Goal: Use online tool/utility: Use online tool/utility

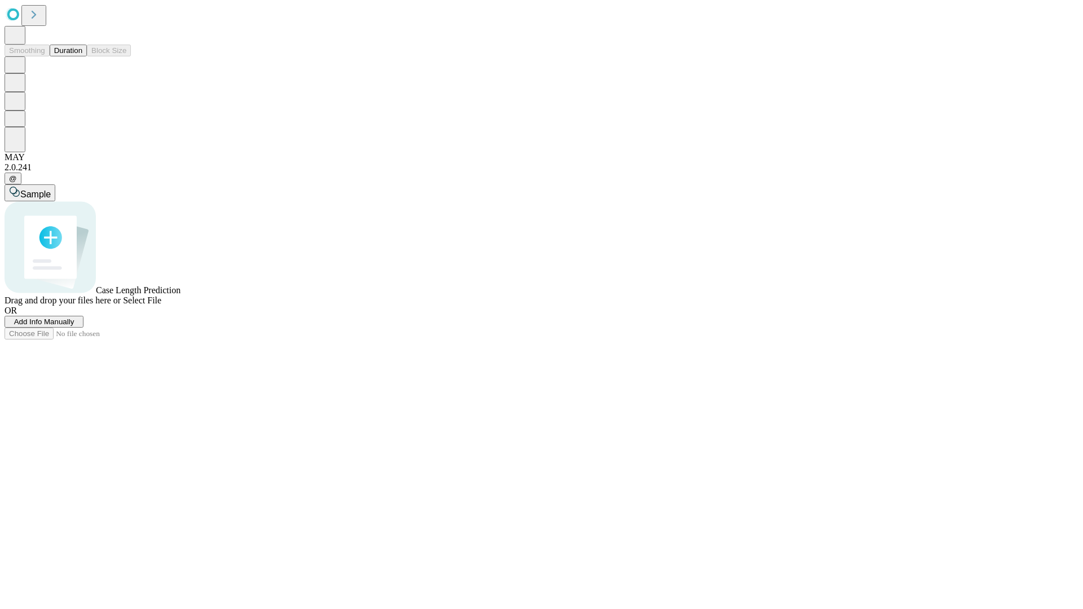
click at [82, 56] on button "Duration" at bounding box center [68, 51] width 37 height 12
click at [161, 305] on span "Select File" at bounding box center [142, 300] width 38 height 10
